Goal: Check status: Check status

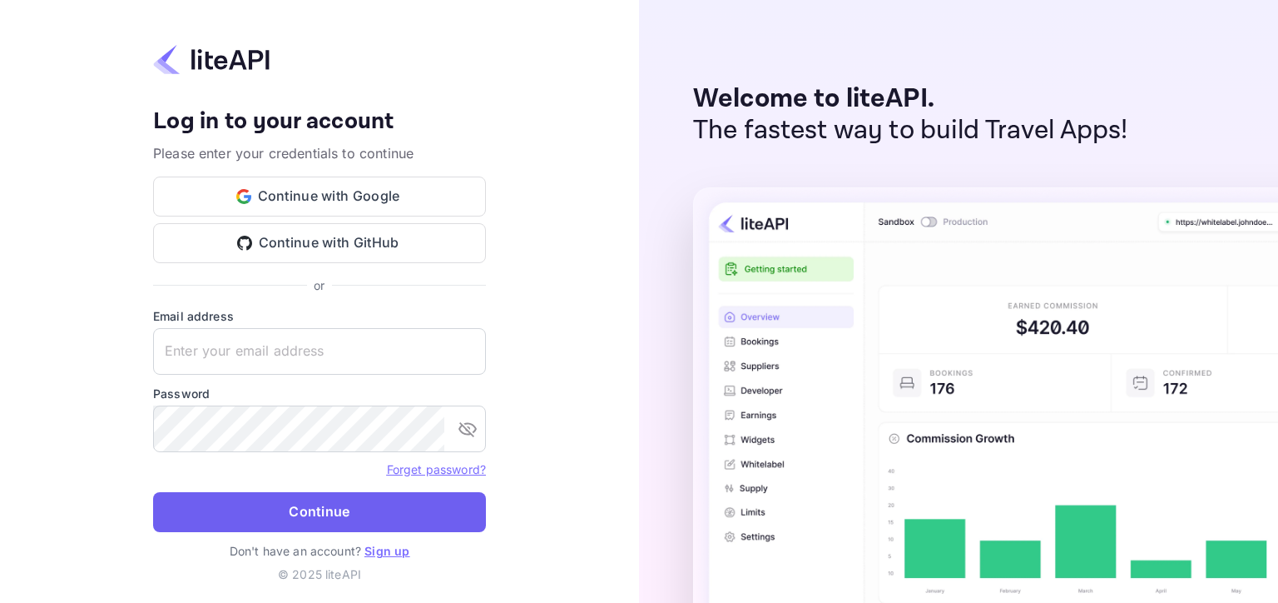
type input "[EMAIL_ADDRESS][DOMAIN_NAME]"
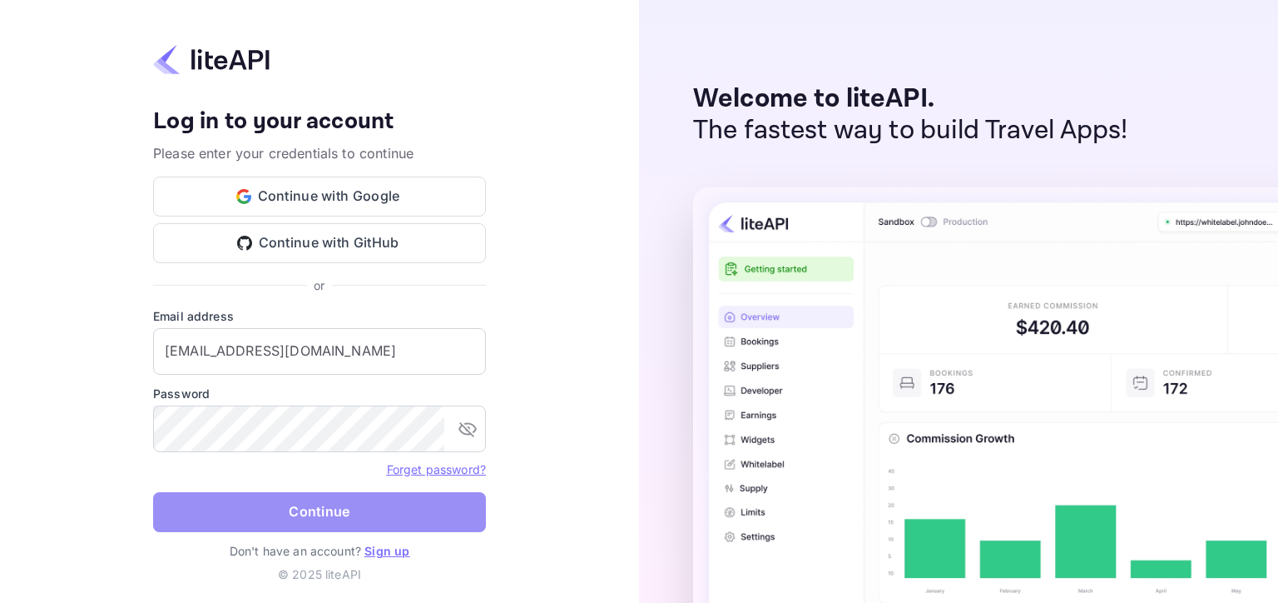
click at [307, 509] on button "Continue" at bounding box center [319, 512] width 333 height 40
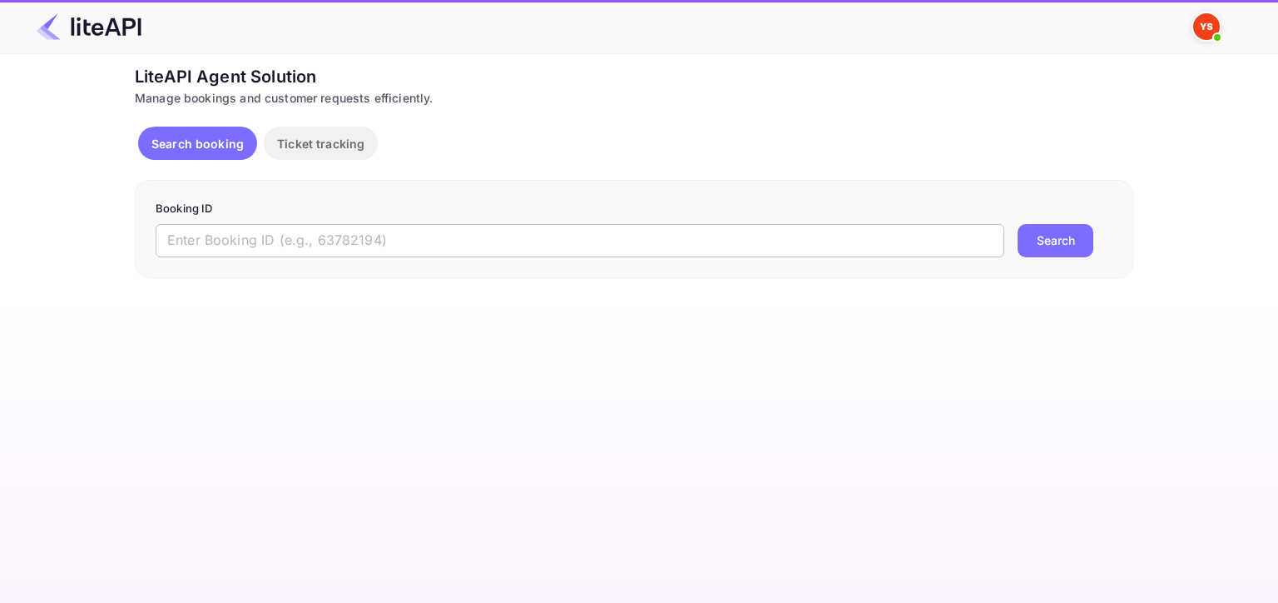
click at [257, 231] on input "text" at bounding box center [580, 240] width 849 height 33
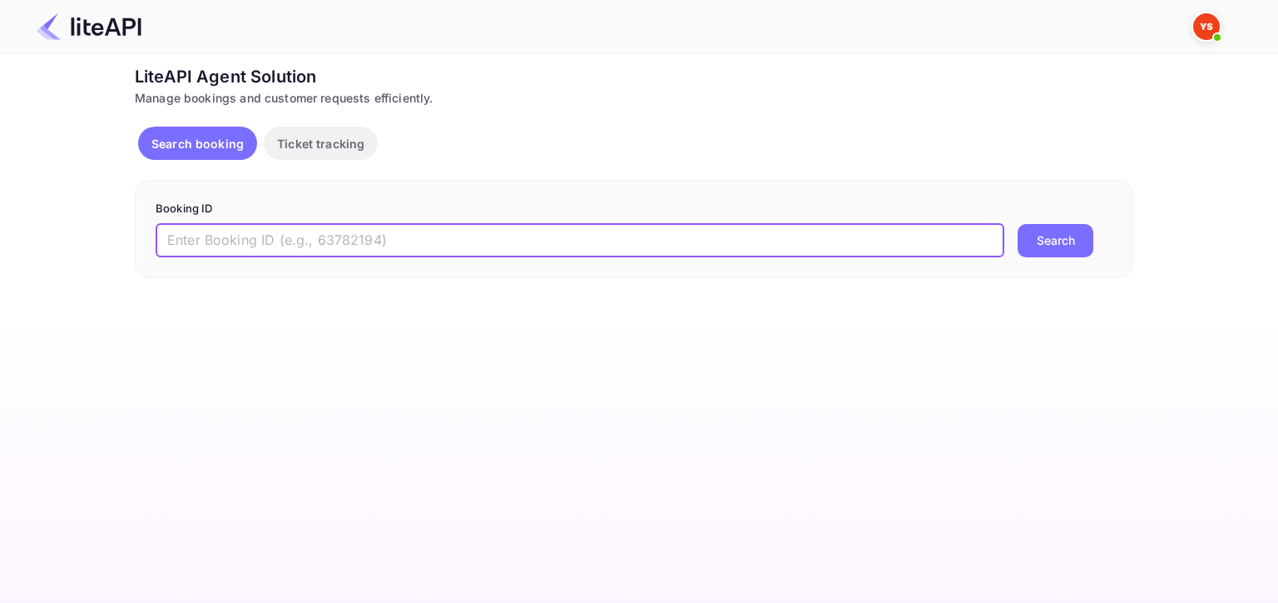
paste input "8577828"
type input "8577828"
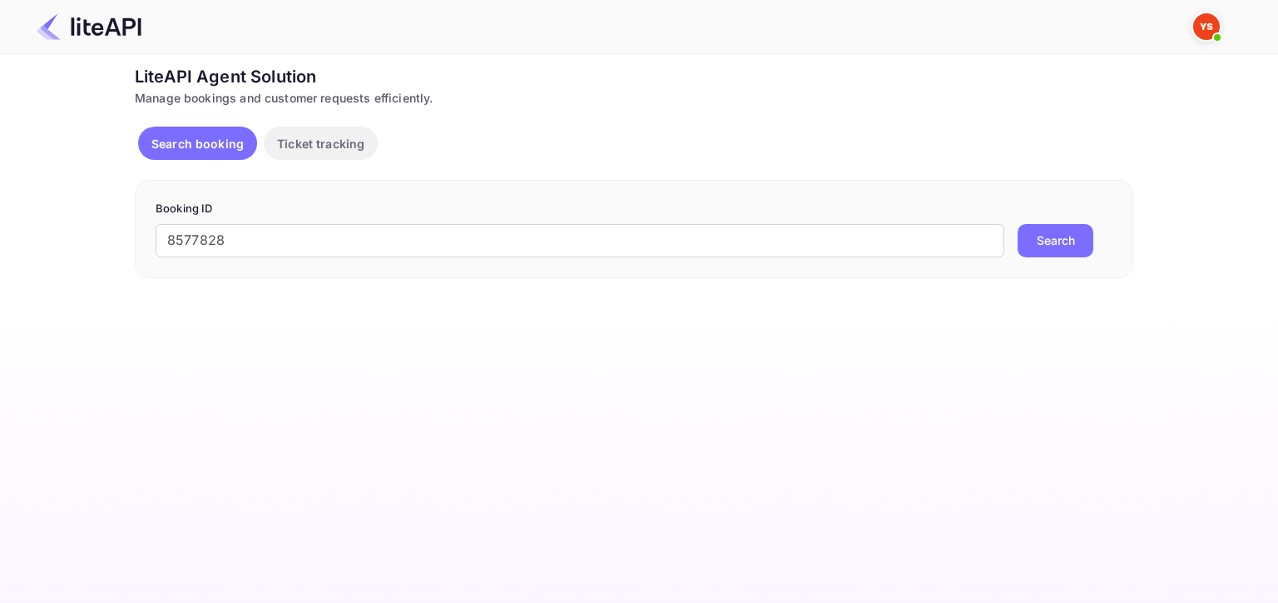
click at [1069, 243] on button "Search" at bounding box center [1056, 240] width 76 height 33
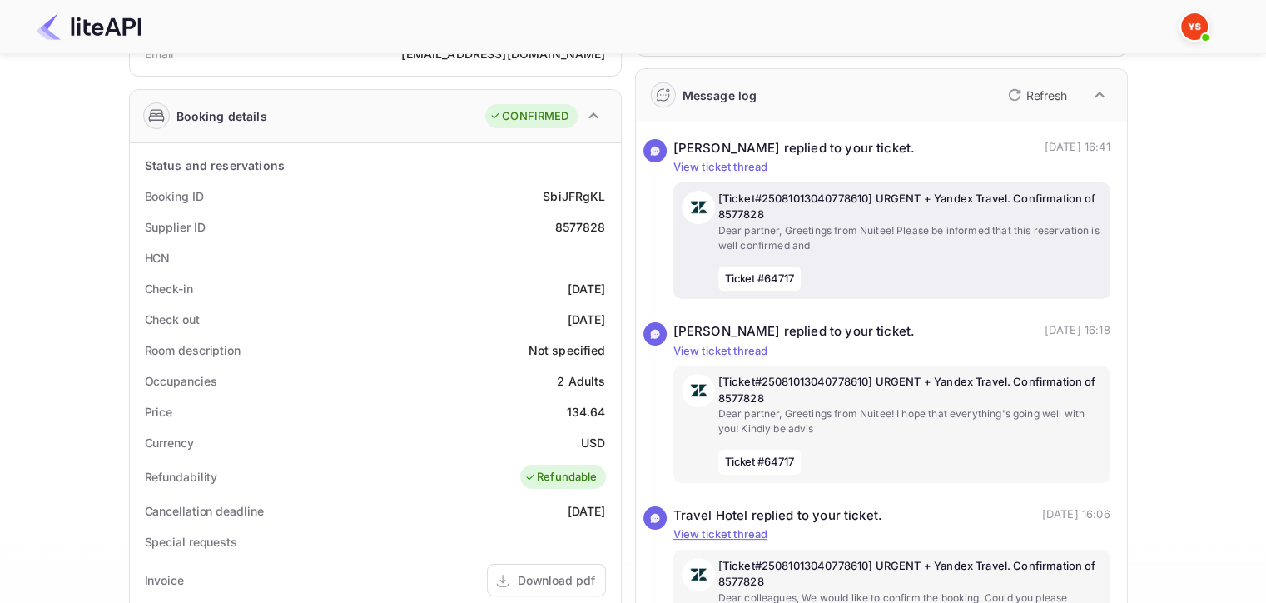
scroll to position [83, 0]
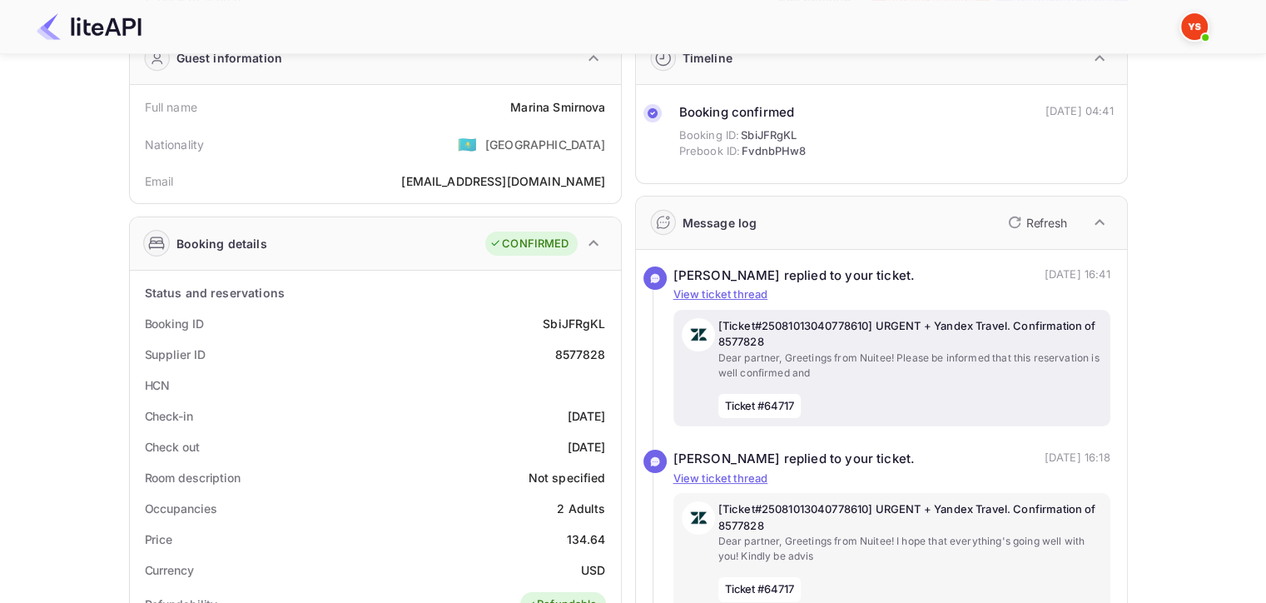
click at [832, 346] on p "[Ticket#25081013040778610] URGENT + Yandex Travel. Confirmation of 8577828" at bounding box center [910, 334] width 384 height 32
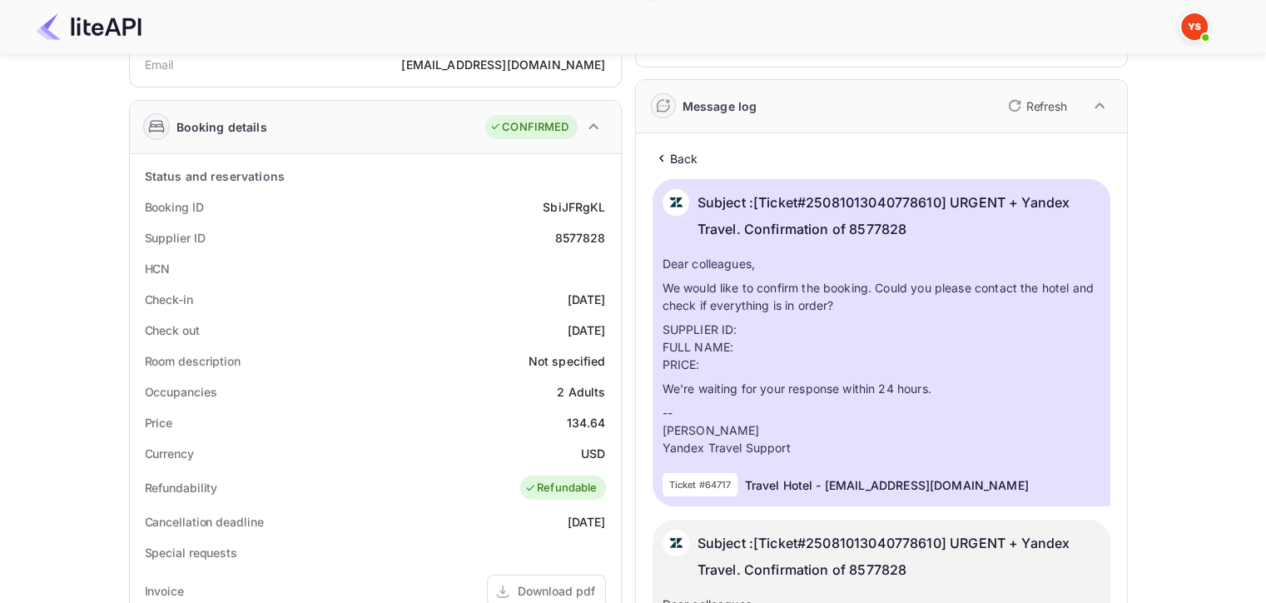
scroll to position [250, 0]
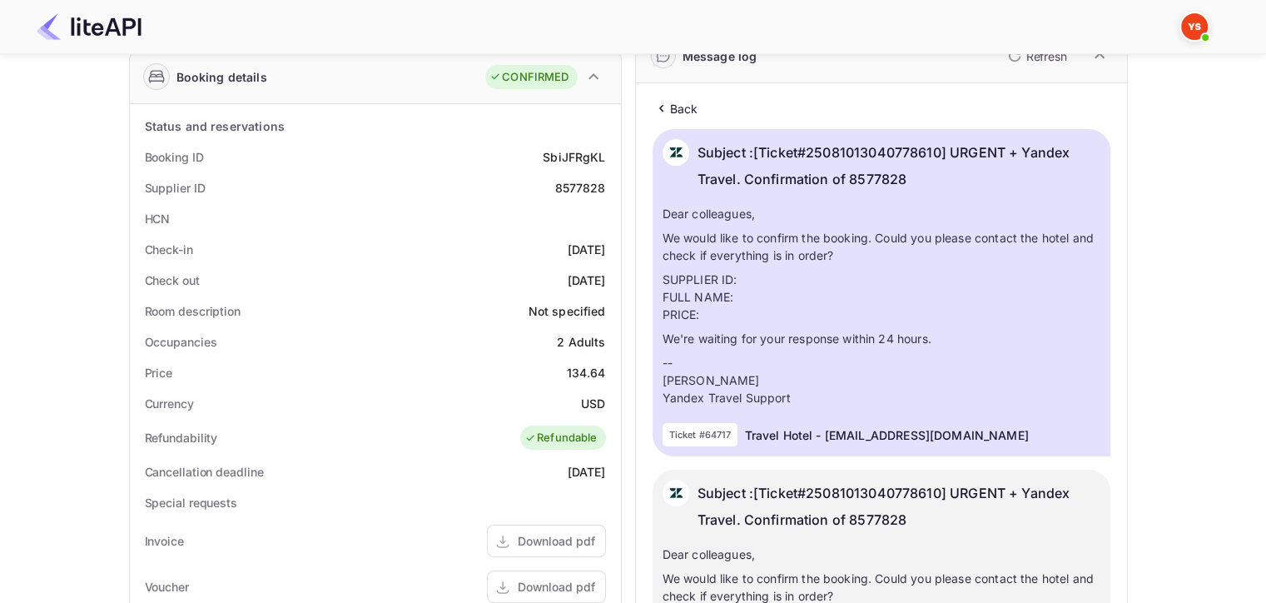
click at [798, 434] on p "Travel Hotel" at bounding box center [778, 434] width 68 height 17
click at [678, 156] on img at bounding box center [676, 152] width 27 height 27
click at [785, 153] on p "Subject : [Ticket#25081013040778610] URGENT + Yandex Travel. Confirmation of 85…" at bounding box center [898, 165] width 403 height 53
click at [681, 112] on p "Back" at bounding box center [684, 108] width 28 height 17
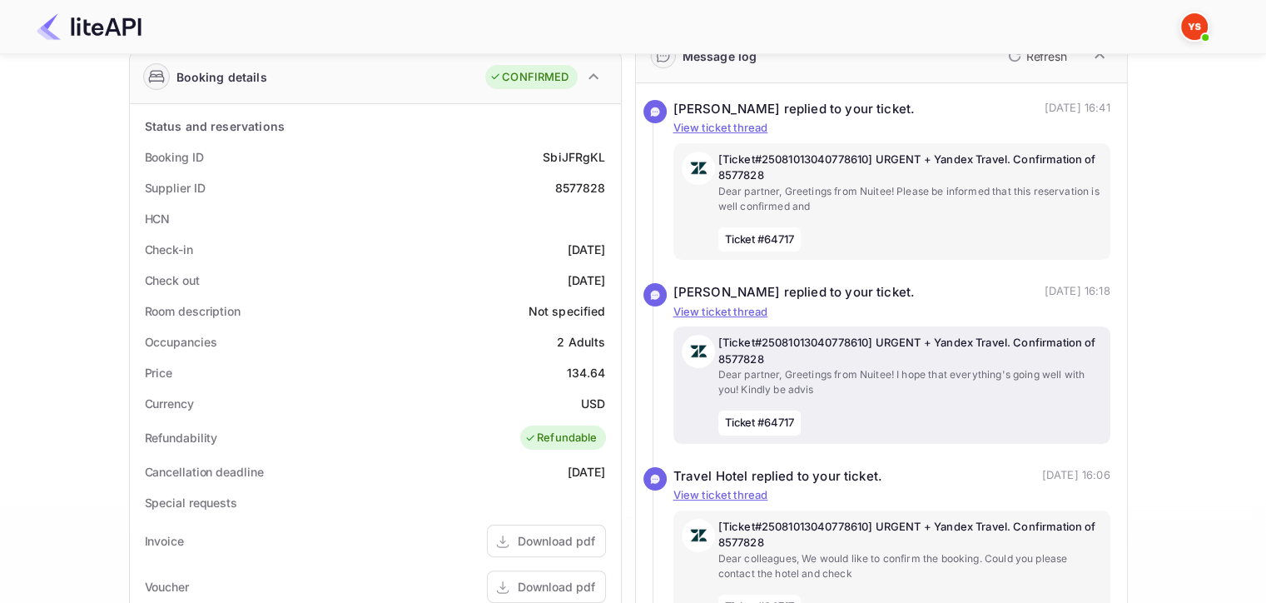
click at [728, 361] on p "[Ticket#25081013040778610] URGENT + Yandex Travel. Confirmation of 8577828" at bounding box center [910, 351] width 384 height 32
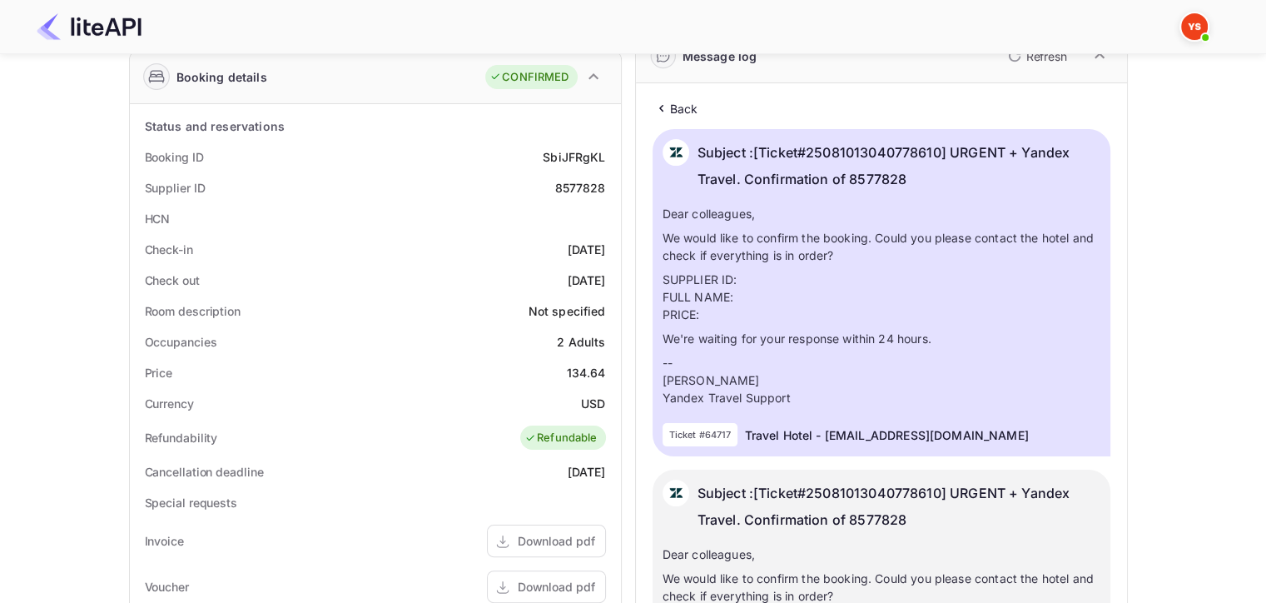
click at [666, 110] on icon at bounding box center [661, 108] width 17 height 17
